Goal: Transaction & Acquisition: Book appointment/travel/reservation

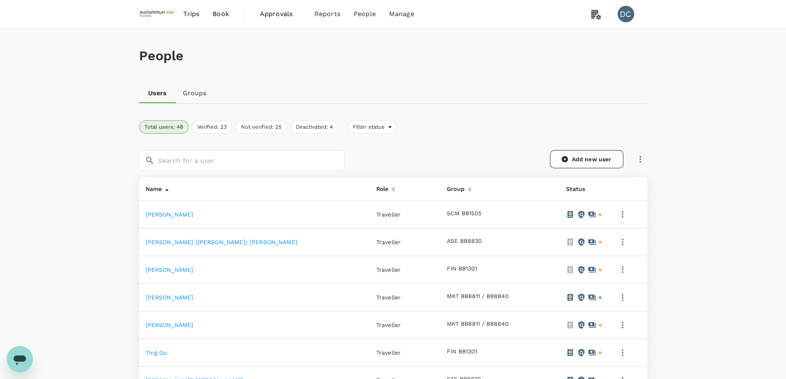
click at [191, 16] on span "Trips" at bounding box center [191, 14] width 16 height 10
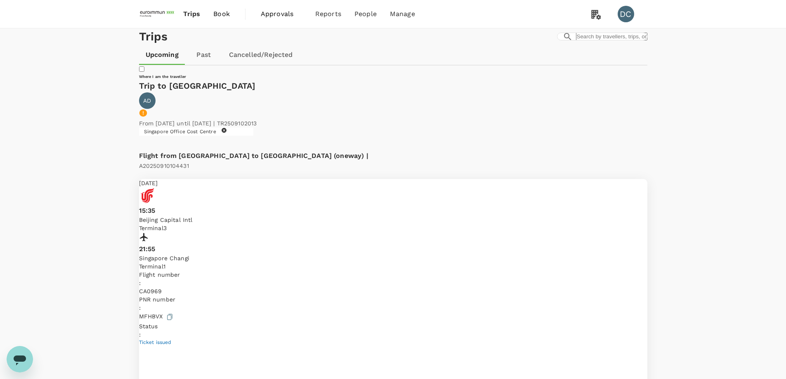
click at [224, 15] on span "Book" at bounding box center [221, 14] width 17 height 10
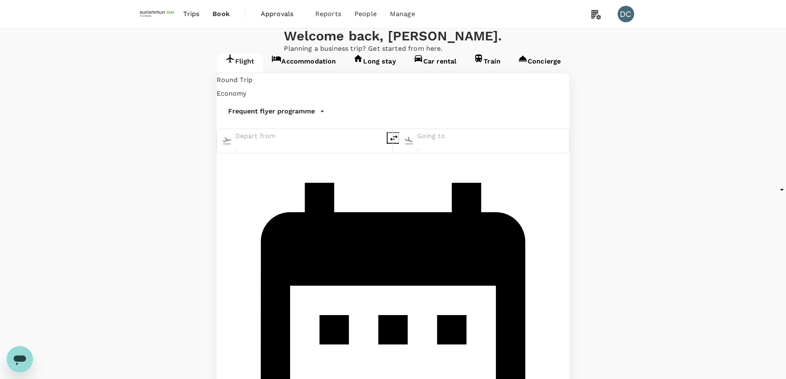
type input "[GEOGRAPHIC_DATA], [GEOGRAPHIC_DATA] (any)"
type input "Singapore Changi (SIN)"
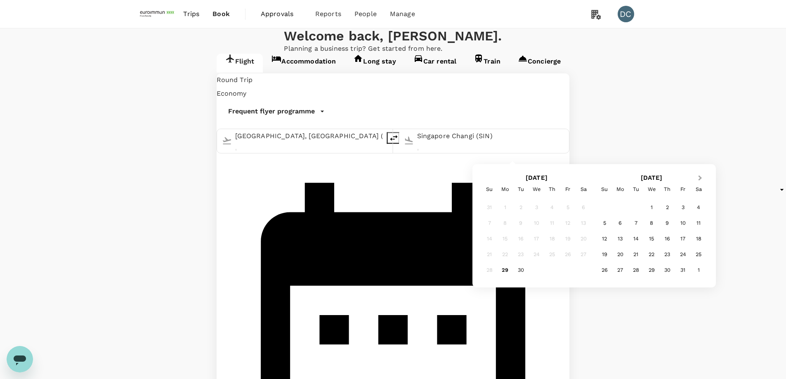
click at [701, 180] on button "Next Month" at bounding box center [700, 178] width 13 height 13
click at [570, 258] on div "21" at bounding box center [568, 255] width 16 height 16
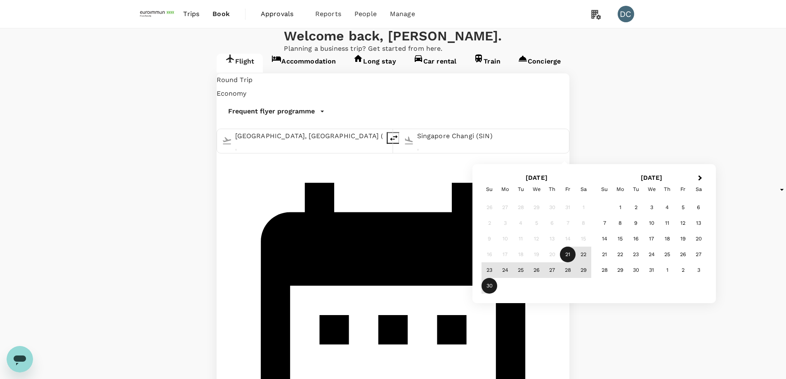
click at [490, 282] on div "30" at bounding box center [489, 286] width 16 height 16
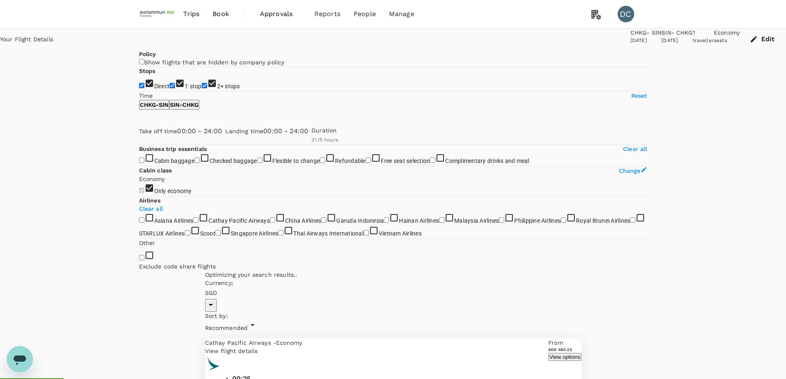
click at [186, 12] on span "Trips" at bounding box center [191, 14] width 16 height 10
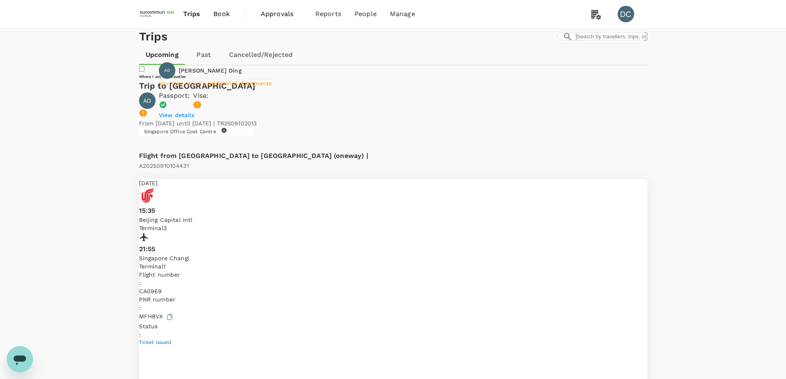
click at [146, 117] on icon at bounding box center [142, 113] width 7 height 7
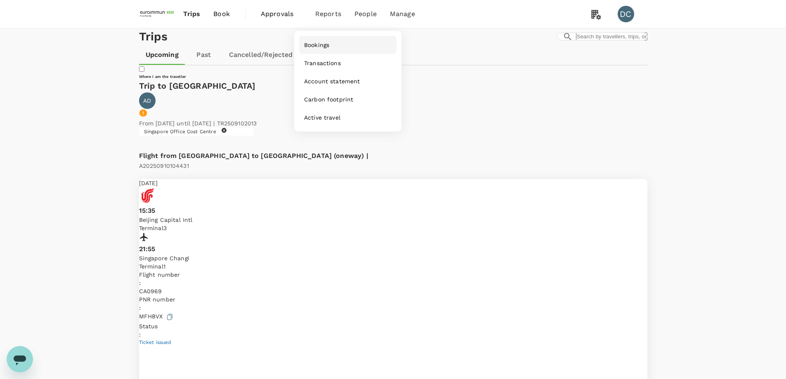
click at [316, 45] on span "Bookings" at bounding box center [316, 45] width 25 height 8
